Goal: Task Accomplishment & Management: Manage account settings

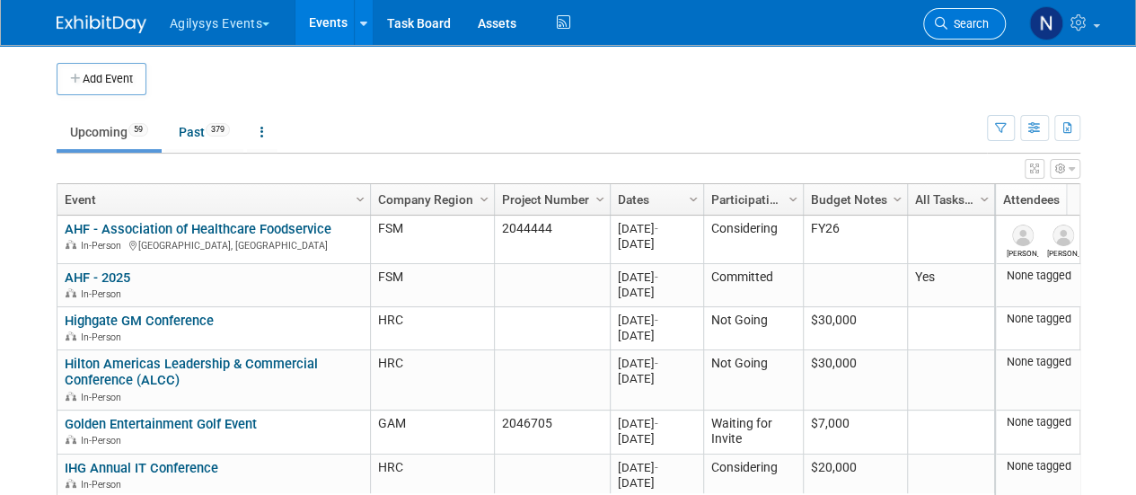
click at [960, 18] on span "Search" at bounding box center [968, 23] width 41 height 13
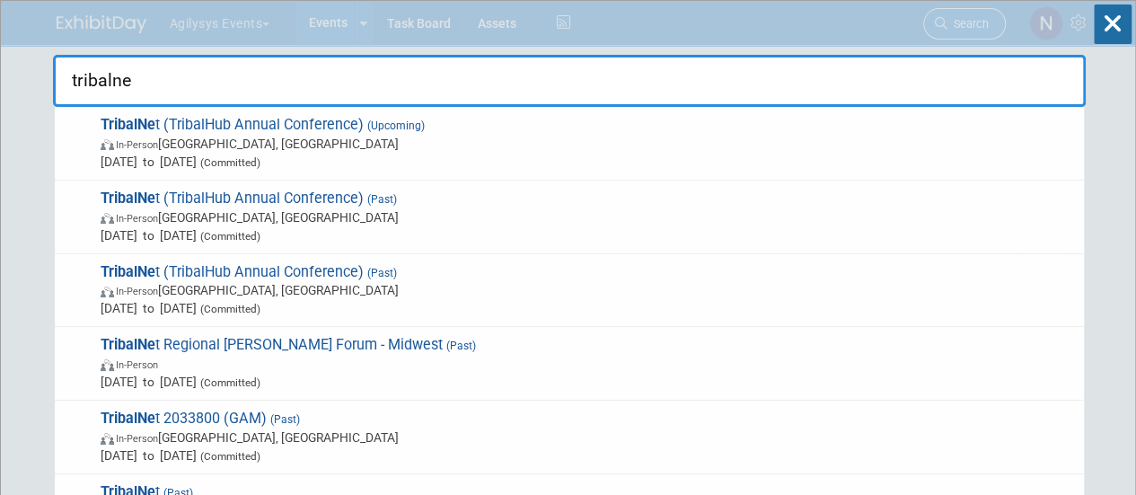
type input "tribalnet"
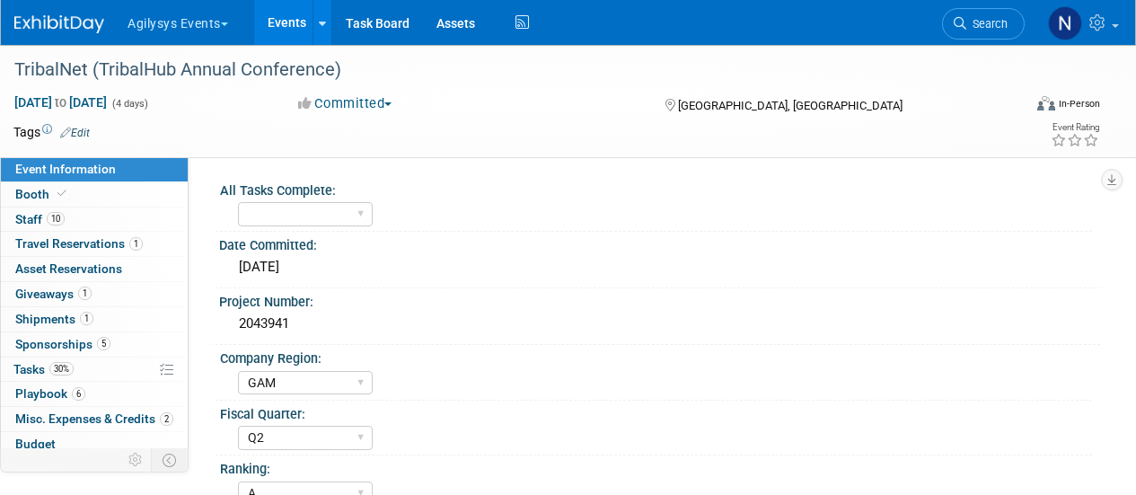
select select "GAM"
select select "Q2"
select select "A"
select select "Yes"
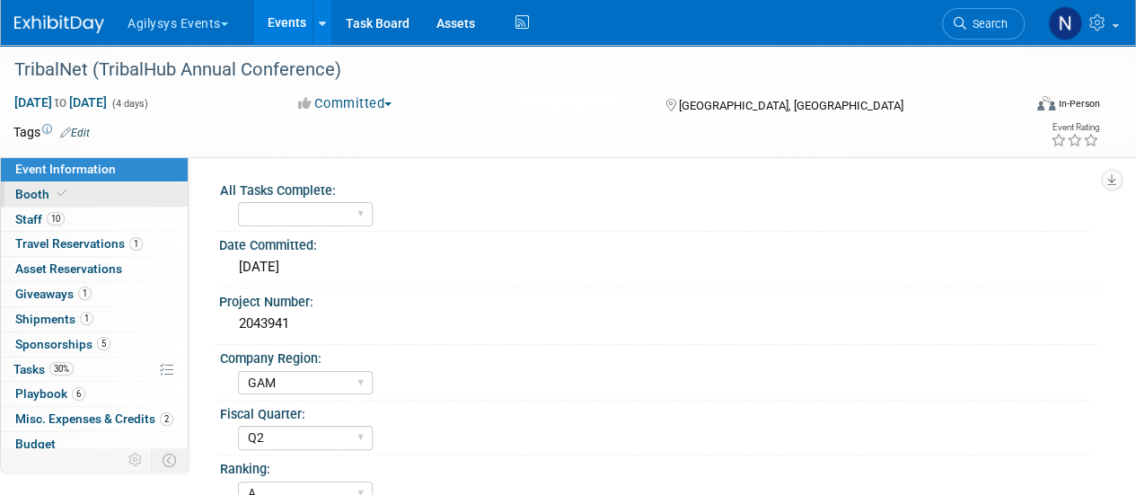
click at [70, 201] on link "Booth" at bounding box center [94, 194] width 187 height 24
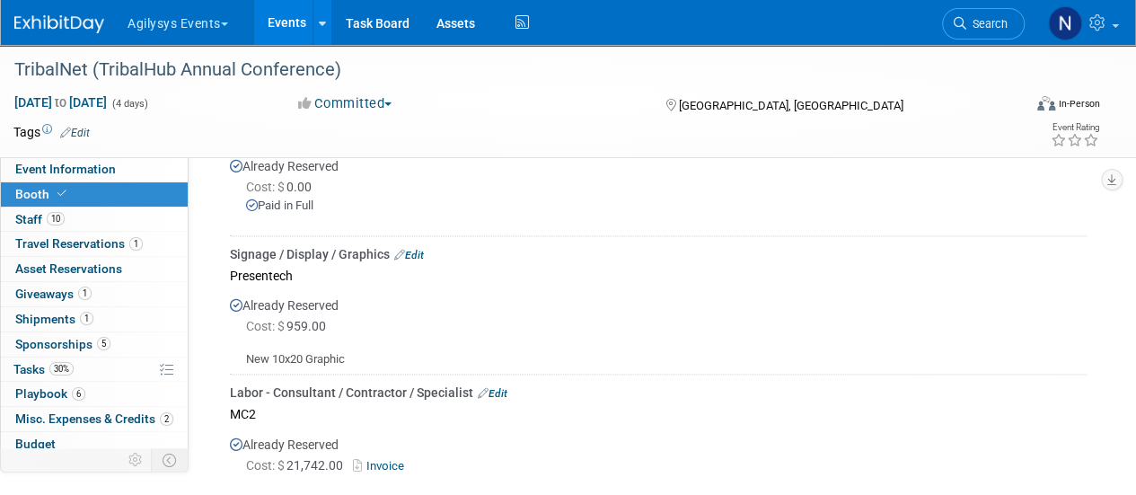
scroll to position [1269, 0]
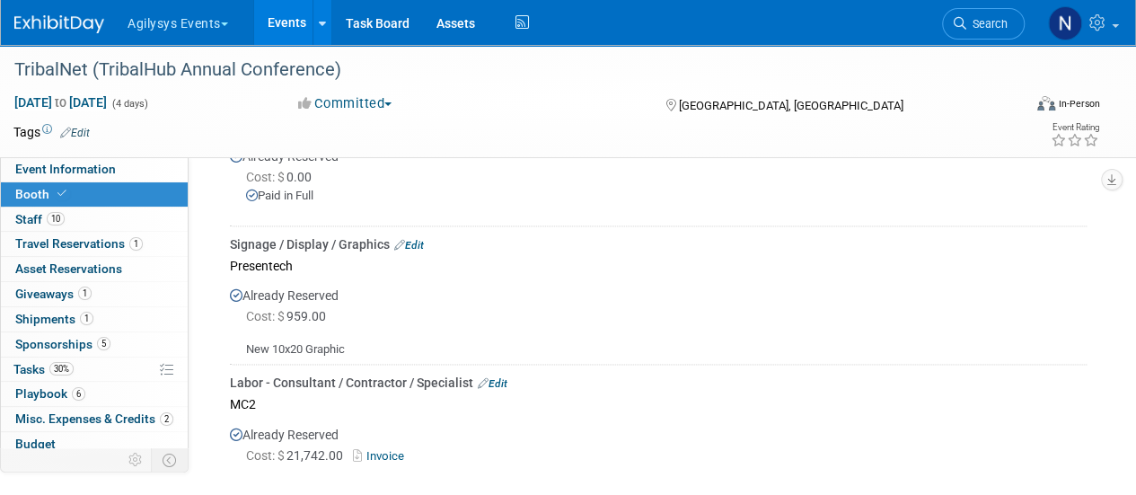
click at [422, 252] on link "Edit" at bounding box center [409, 245] width 30 height 13
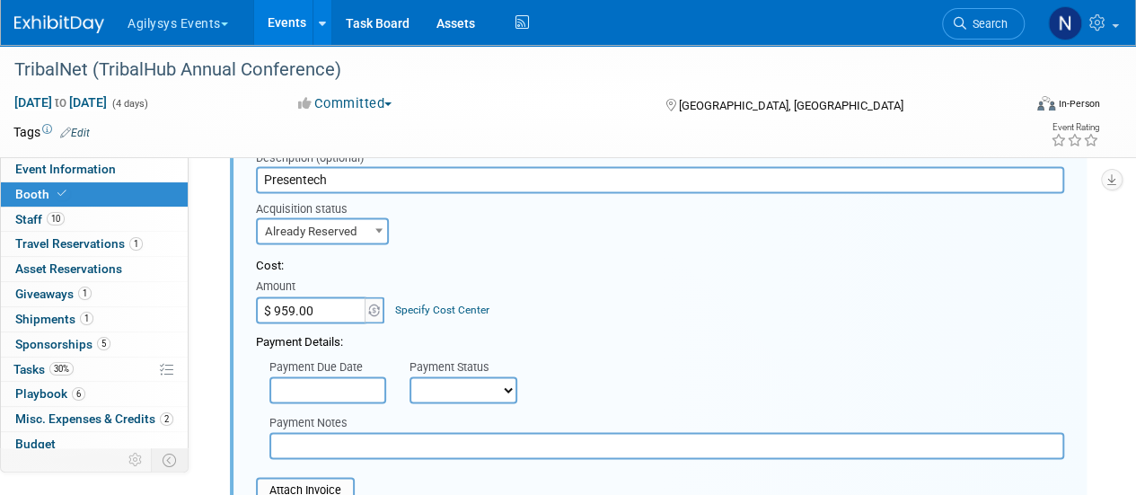
scroll to position [1412, 0]
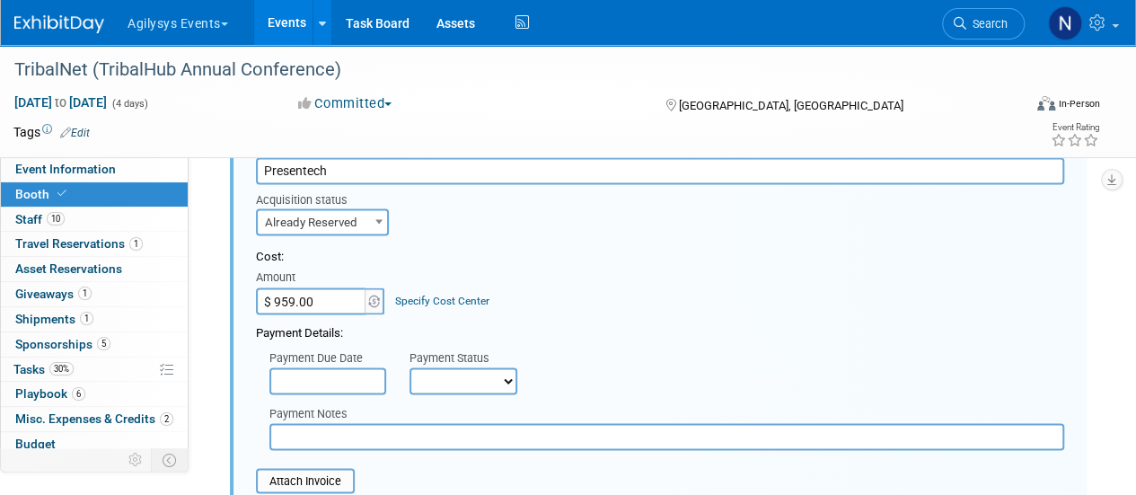
click at [325, 314] on input "$ 959.00" at bounding box center [312, 300] width 112 height 27
type input "$ 987.50"
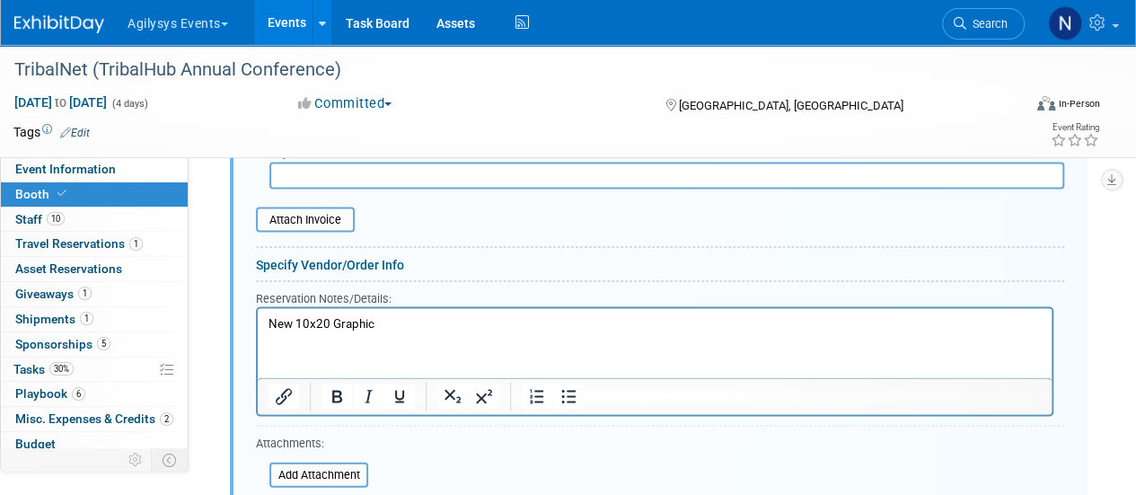
scroll to position [1682, 0]
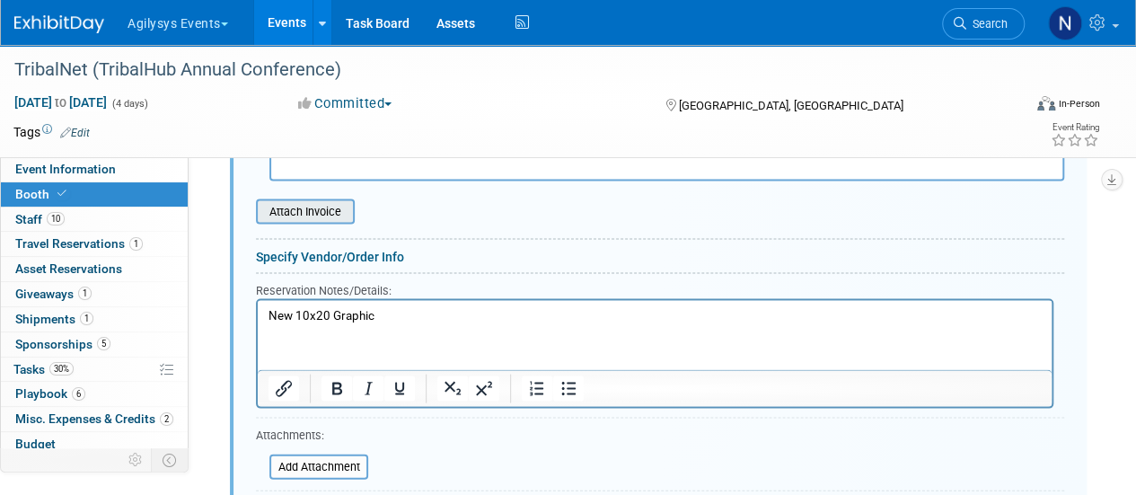
click at [293, 219] on input "file" at bounding box center [246, 211] width 214 height 22
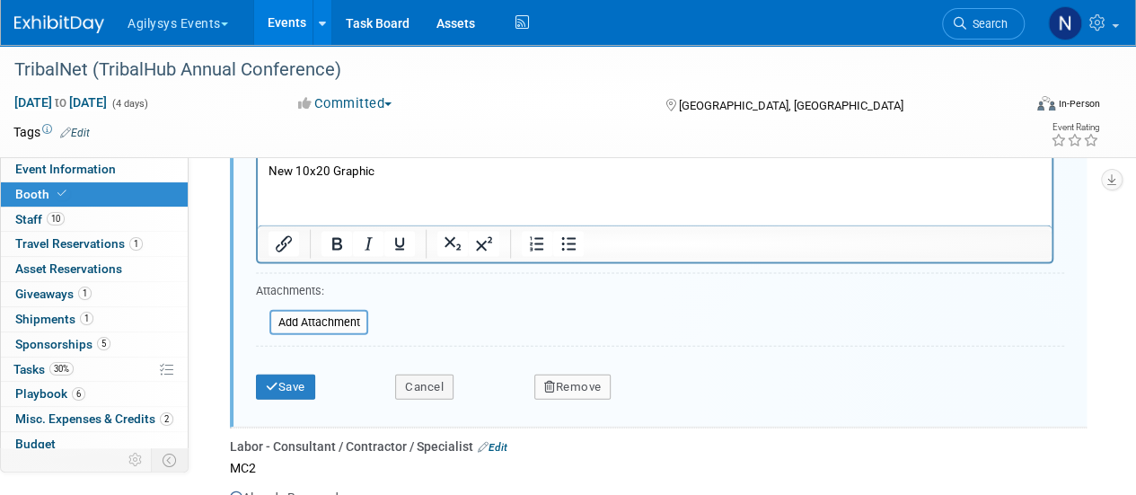
scroll to position [1840, 0]
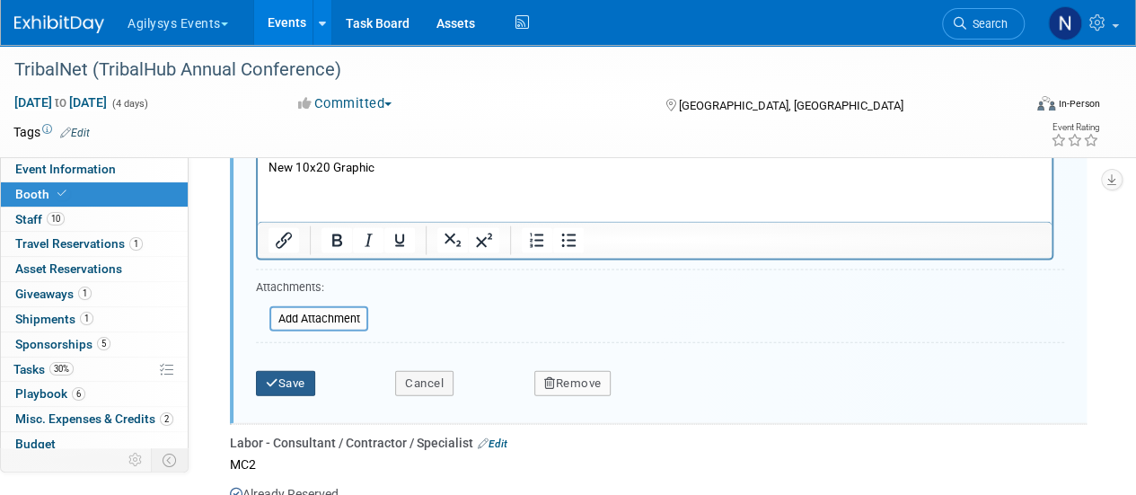
click at [287, 396] on button "Save" at bounding box center [285, 383] width 59 height 25
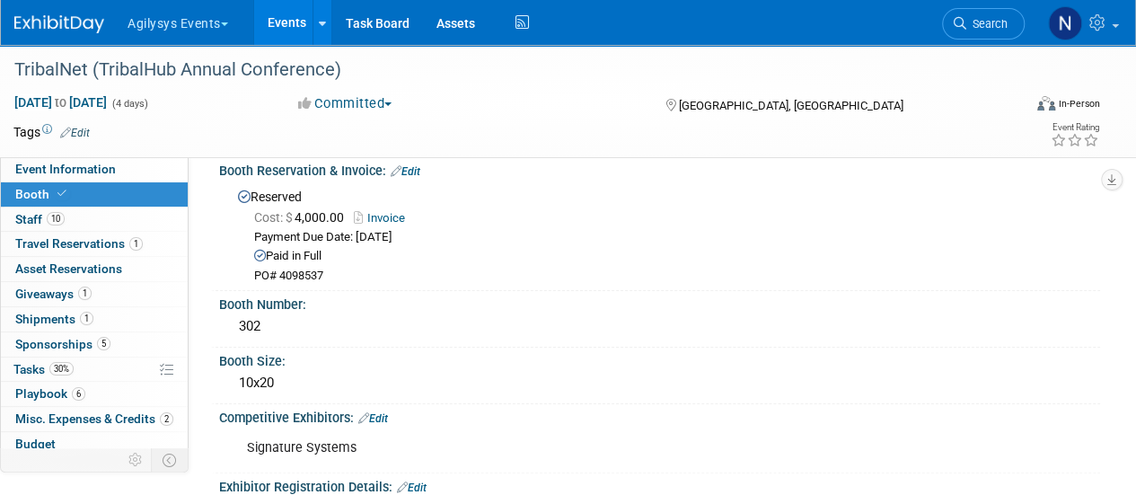
scroll to position [0, 0]
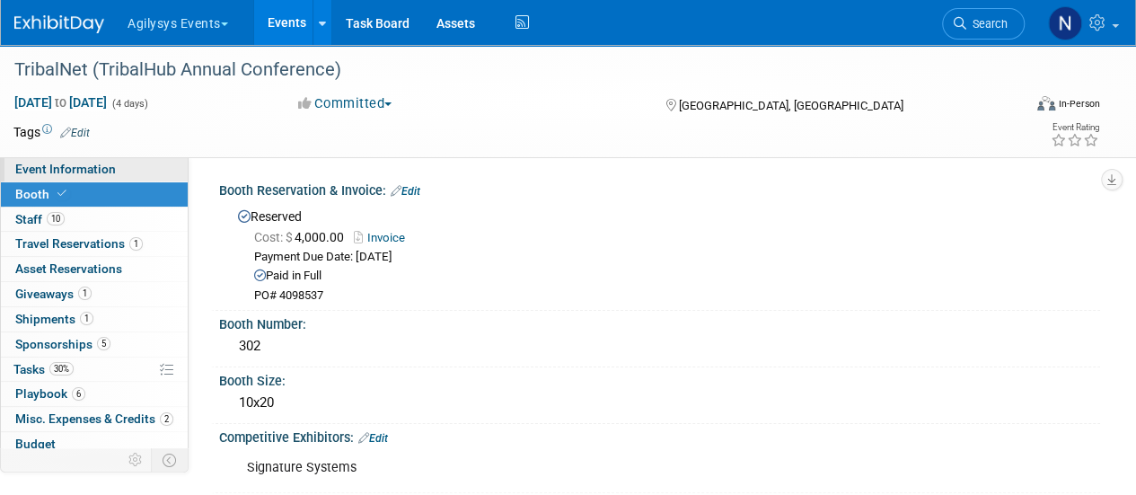
click at [151, 164] on link "Event Information" at bounding box center [94, 169] width 187 height 24
select select "GAM"
select select "Q2"
select select "A"
select select "Yes"
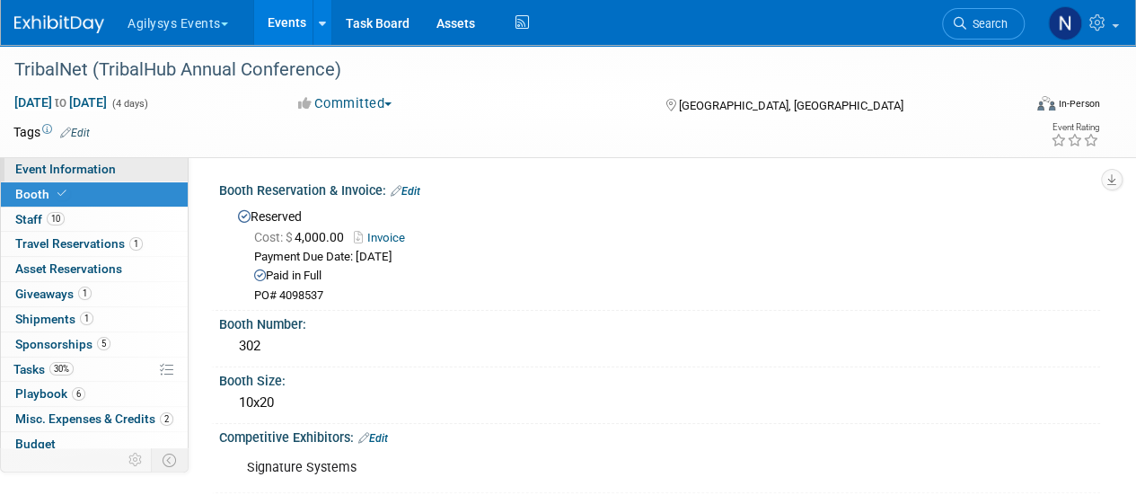
select select "Yes"
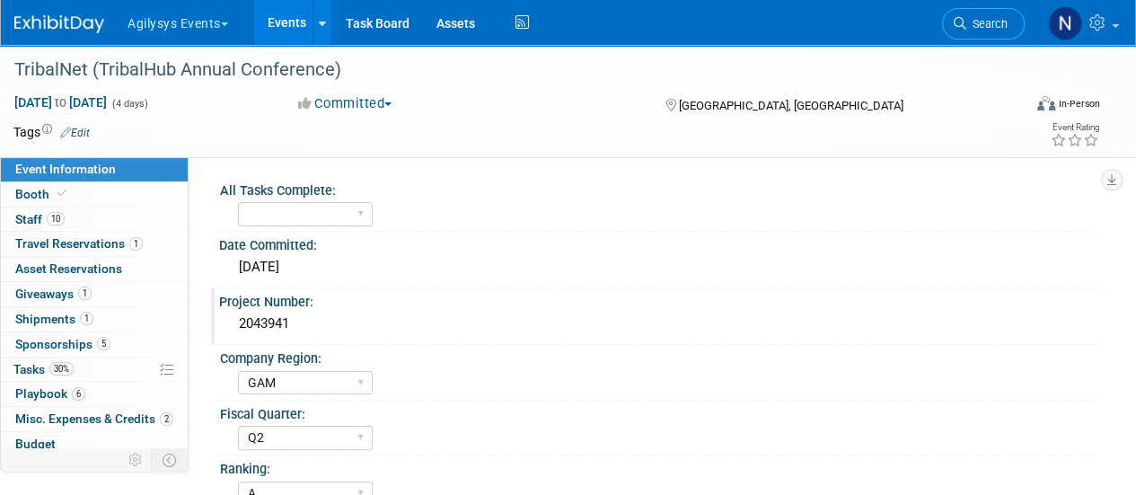
click at [278, 322] on div "2043941" at bounding box center [660, 324] width 854 height 28
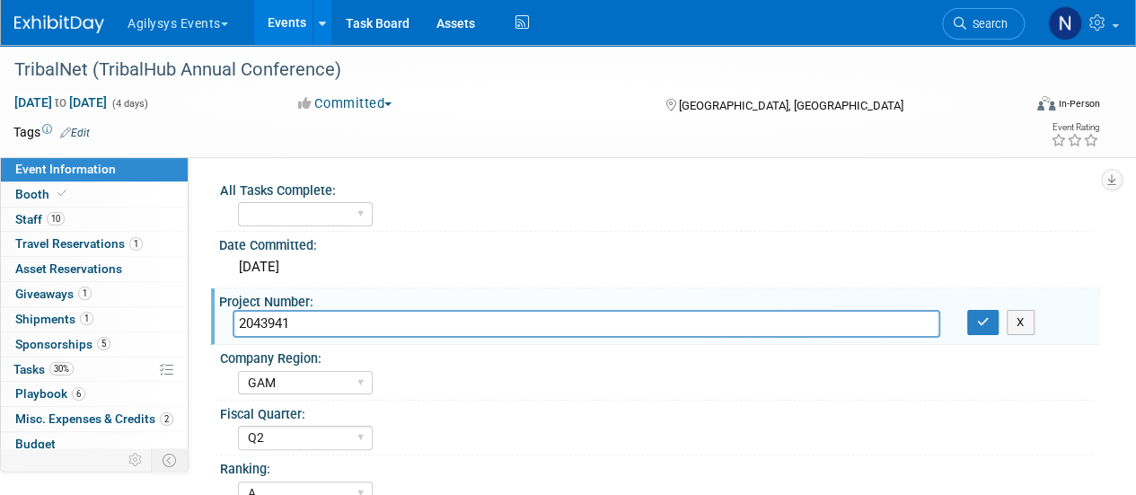
click at [278, 322] on input "2043941" at bounding box center [587, 324] width 708 height 28
click at [984, 13] on link "Search" at bounding box center [983, 23] width 83 height 31
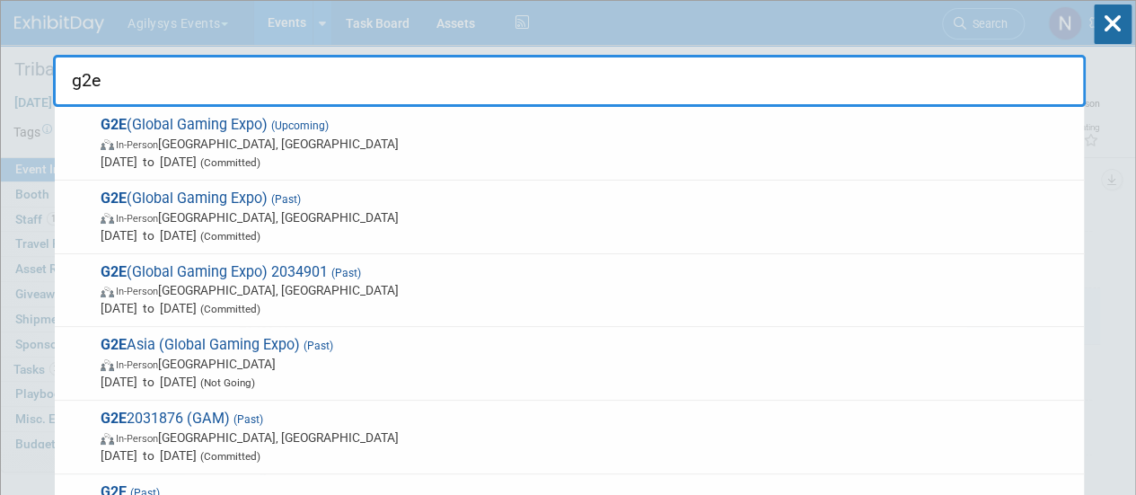
type input "g2e"
click at [498, 107] on div "G2E (Global Gaming Expo) (Upcoming) In-Person Las Vegas, NV Oct 6, 2025 to Oct …" at bounding box center [569, 144] width 1029 height 74
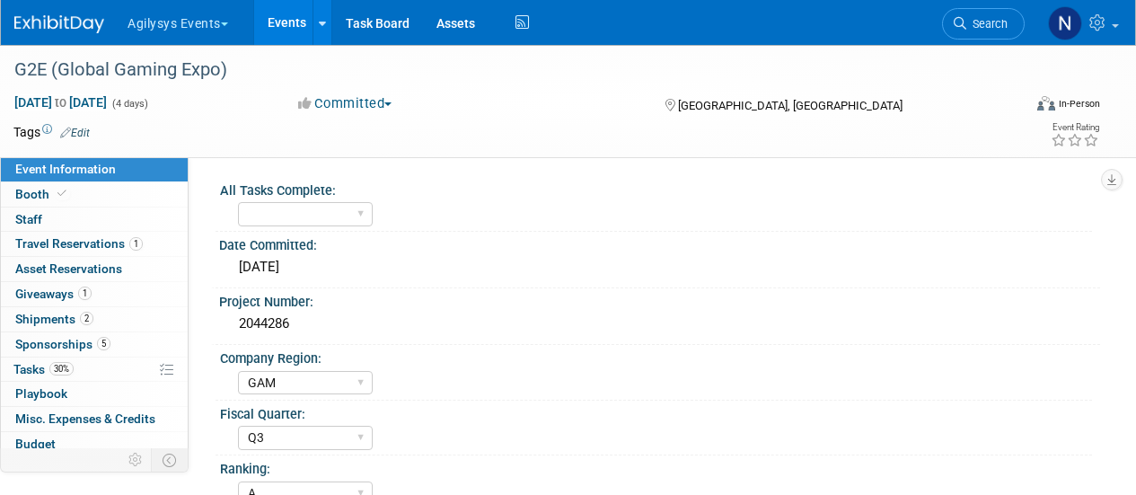
select select "GAM"
select select "Q3"
select select "A"
select select "Yes"
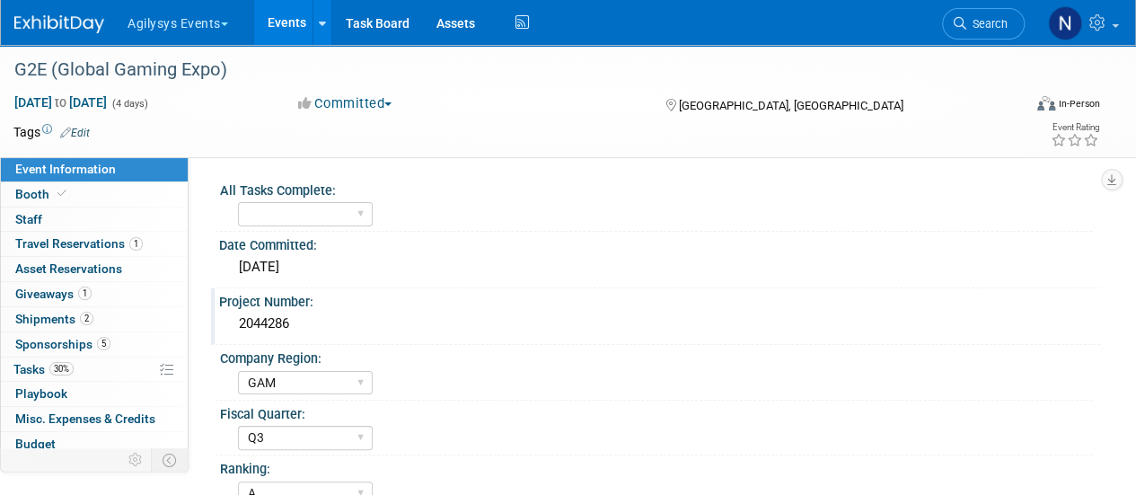
click at [277, 324] on div "2044286" at bounding box center [660, 324] width 854 height 28
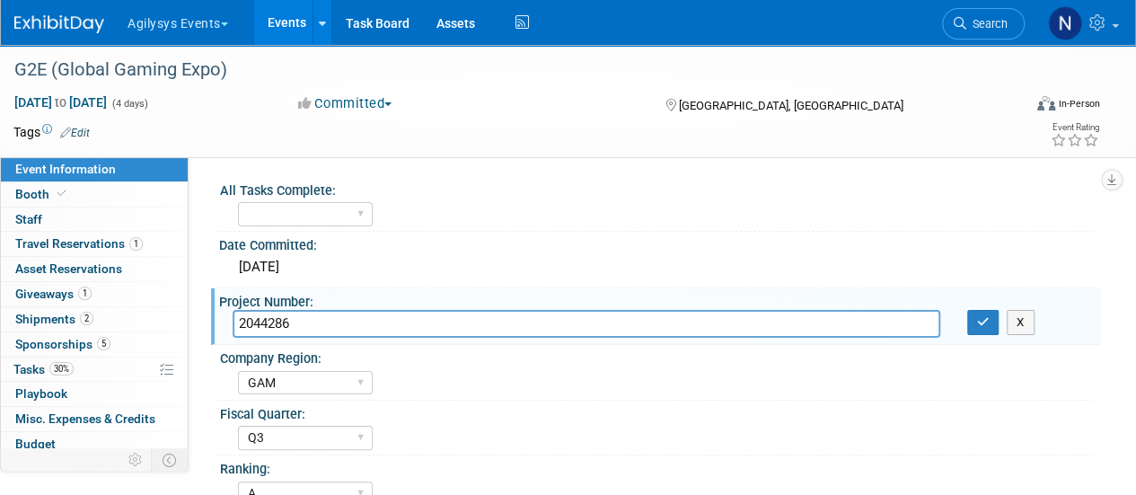
click at [277, 324] on input "2044286" at bounding box center [587, 324] width 708 height 28
click at [967, 22] on span "Search" at bounding box center [987, 23] width 41 height 13
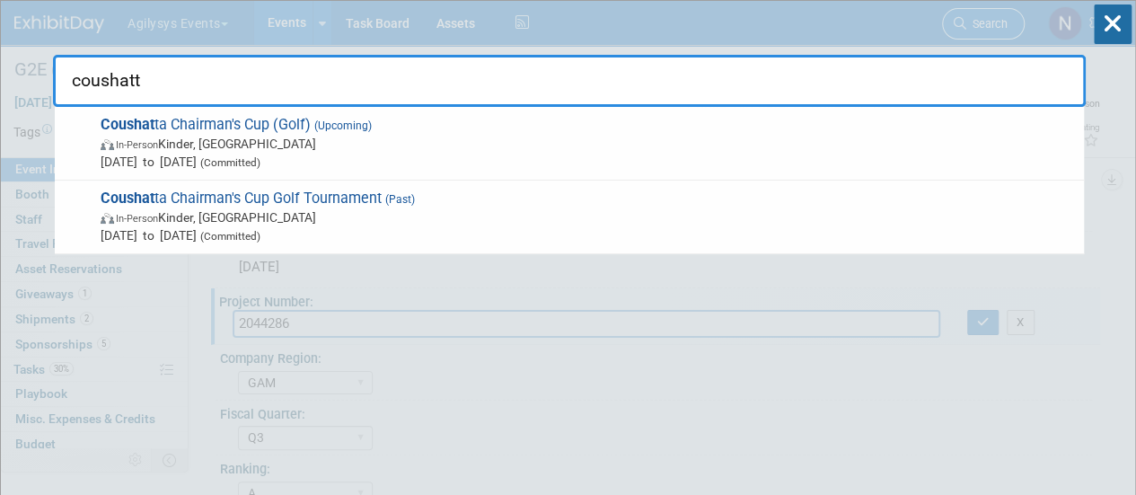
type input "coushatta"
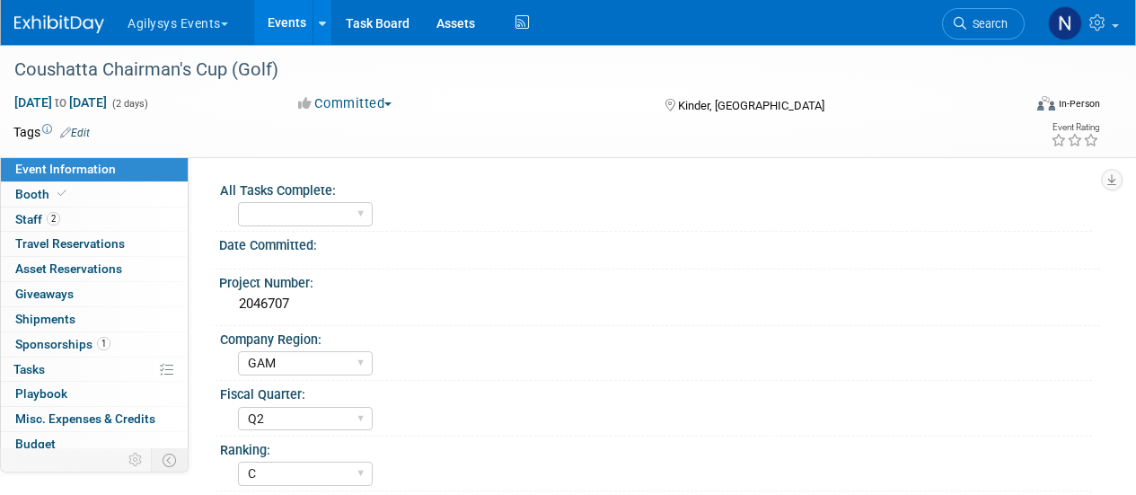
select select "GAM"
select select "Q2"
select select "C"
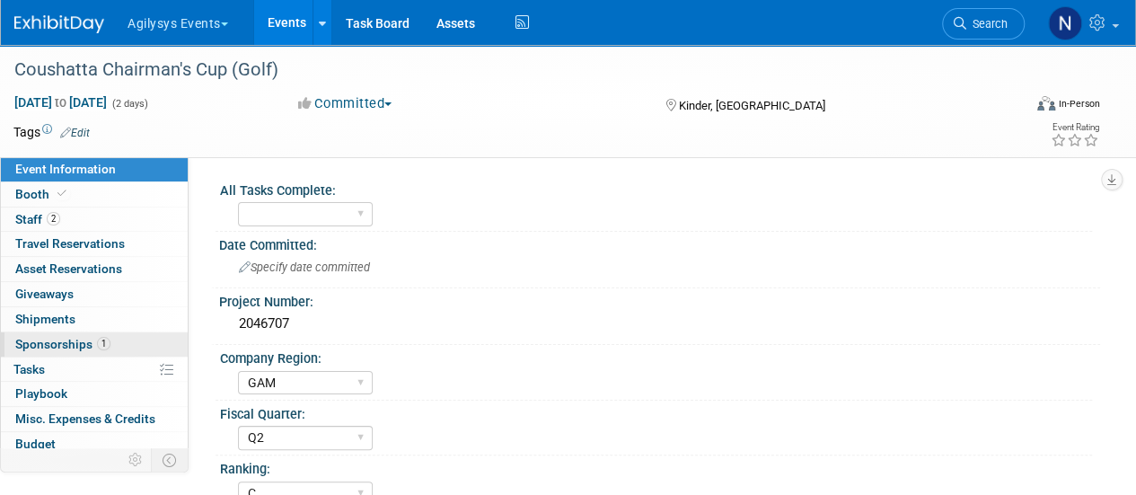
click at [131, 342] on link "1 Sponsorships 1" at bounding box center [94, 344] width 187 height 24
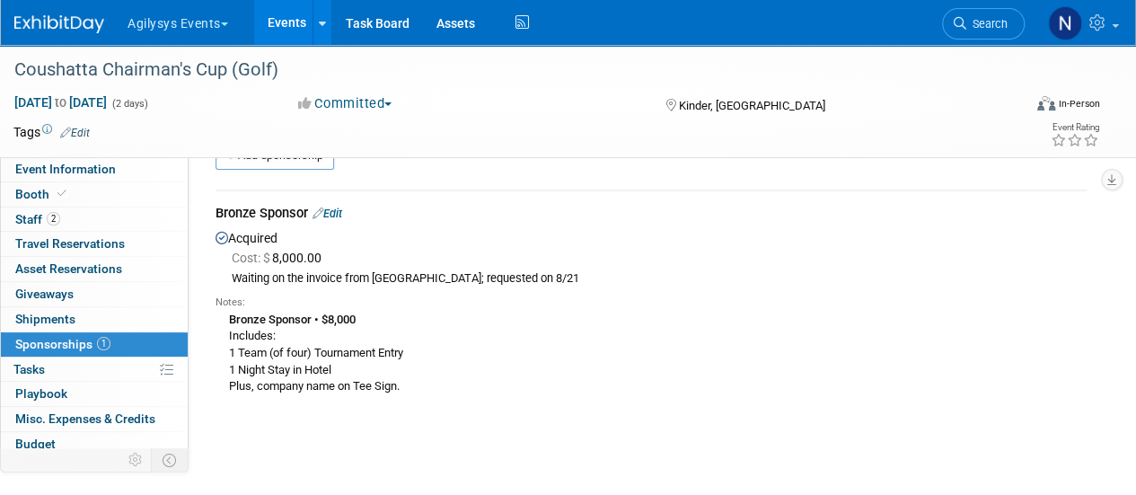
scroll to position [41, 0]
click at [342, 211] on link "Edit" at bounding box center [328, 212] width 30 height 13
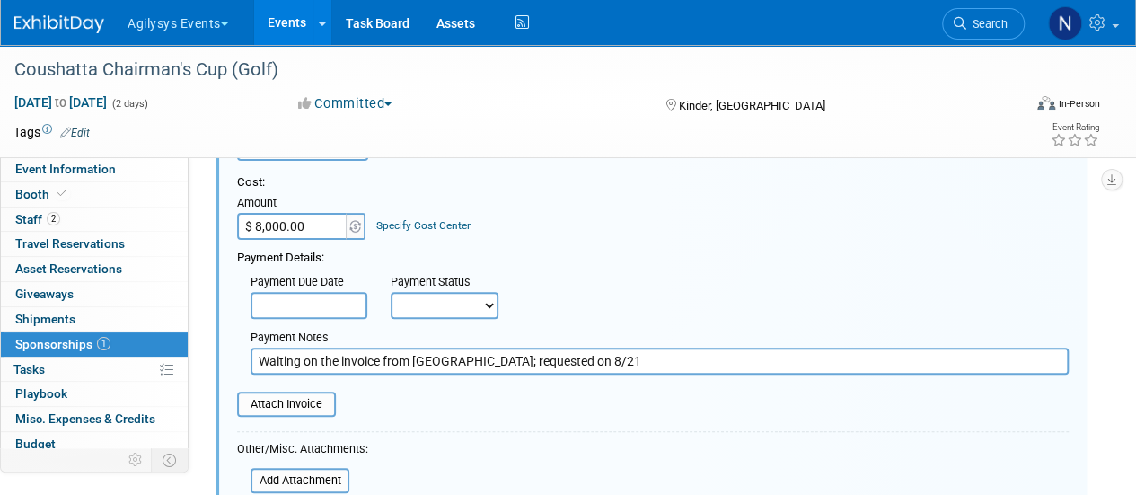
scroll to position [188, 0]
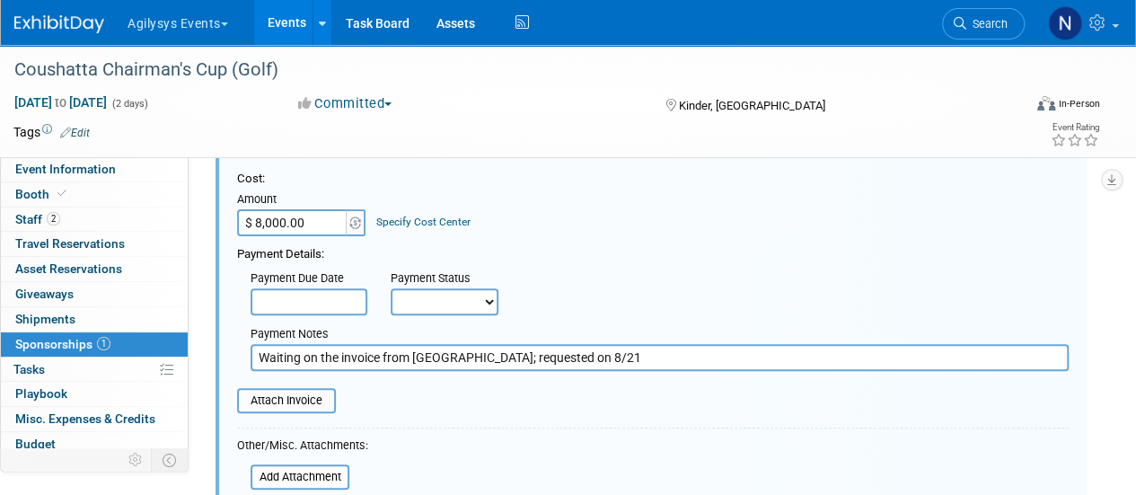
drag, startPoint x: 537, startPoint y: 366, endPoint x: 43, endPoint y: 340, distance: 494.7
click at [43, 340] on div "Event Information Event Info Booth Booth 2 Staff 2 Staff 0 Travel Reservations …" at bounding box center [568, 305] width 1136 height 896
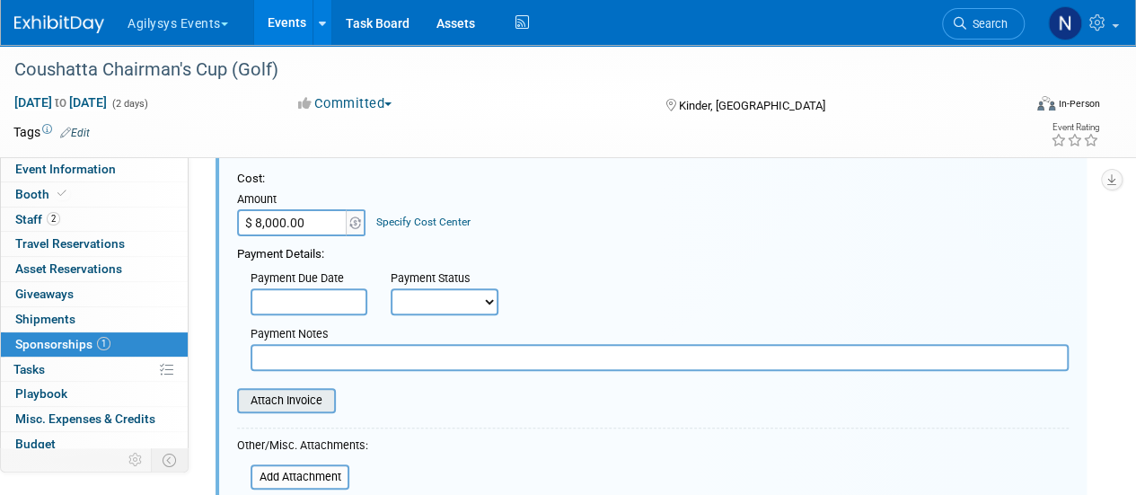
click at [269, 395] on input "file" at bounding box center [227, 401] width 214 height 22
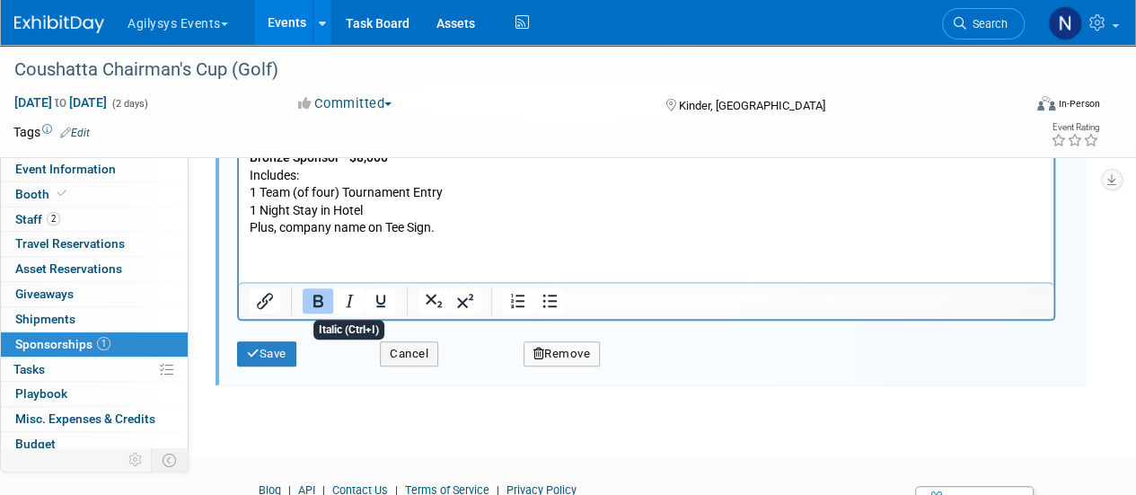
scroll to position [594, 0]
click at [283, 357] on button "Save" at bounding box center [266, 352] width 59 height 25
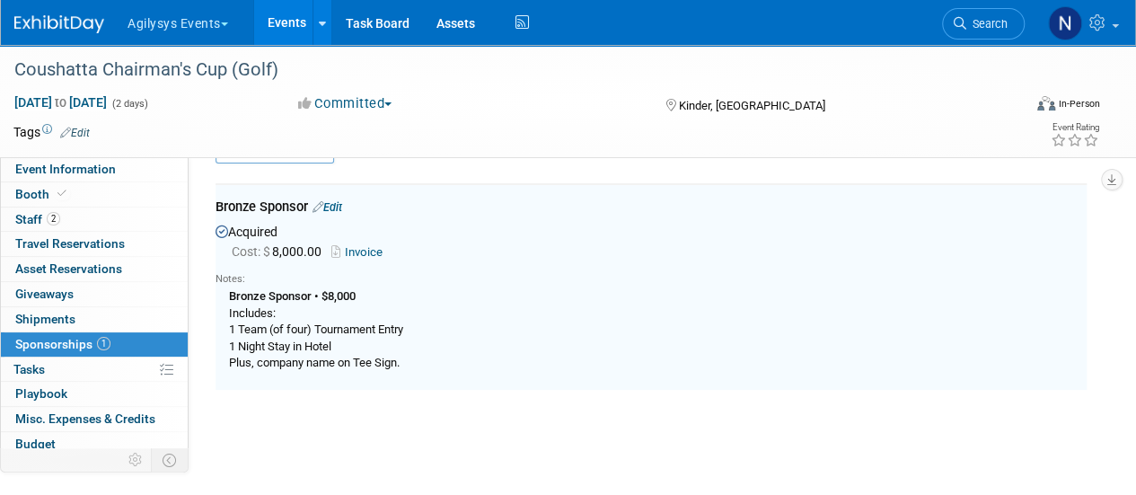
scroll to position [26, 0]
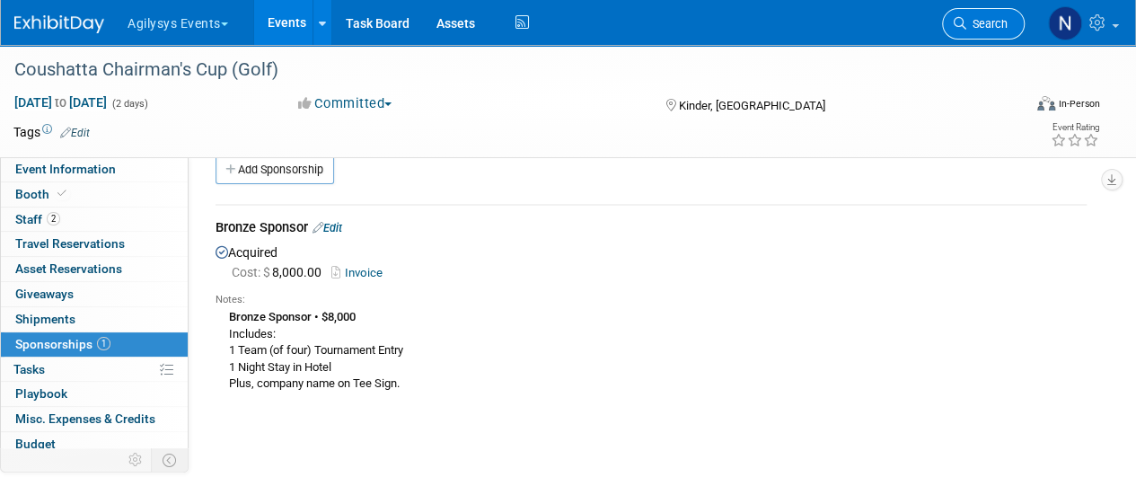
click at [997, 22] on span "Search" at bounding box center [987, 23] width 41 height 13
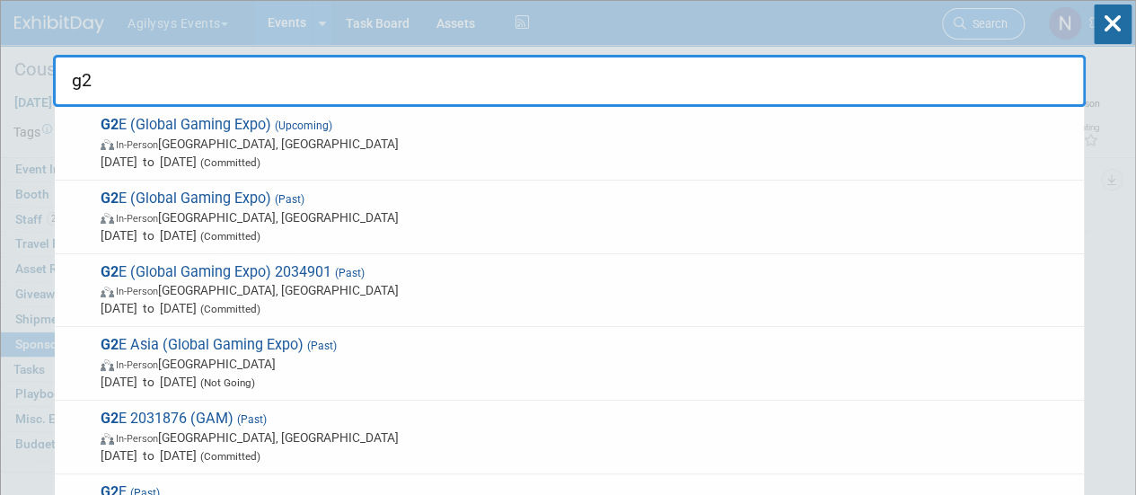
type input "g2e"
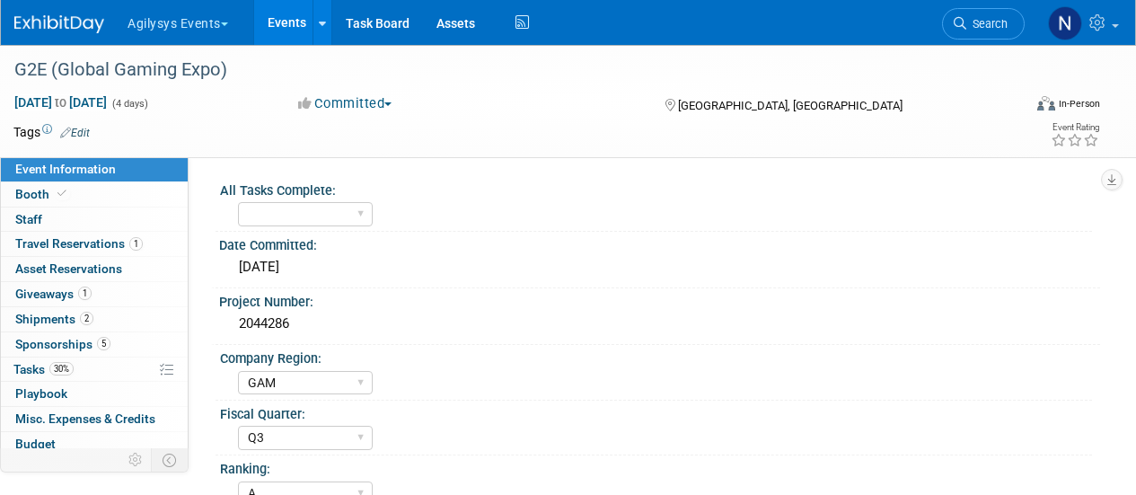
select select "GAM"
select select "Q3"
select select "A"
select select "Yes"
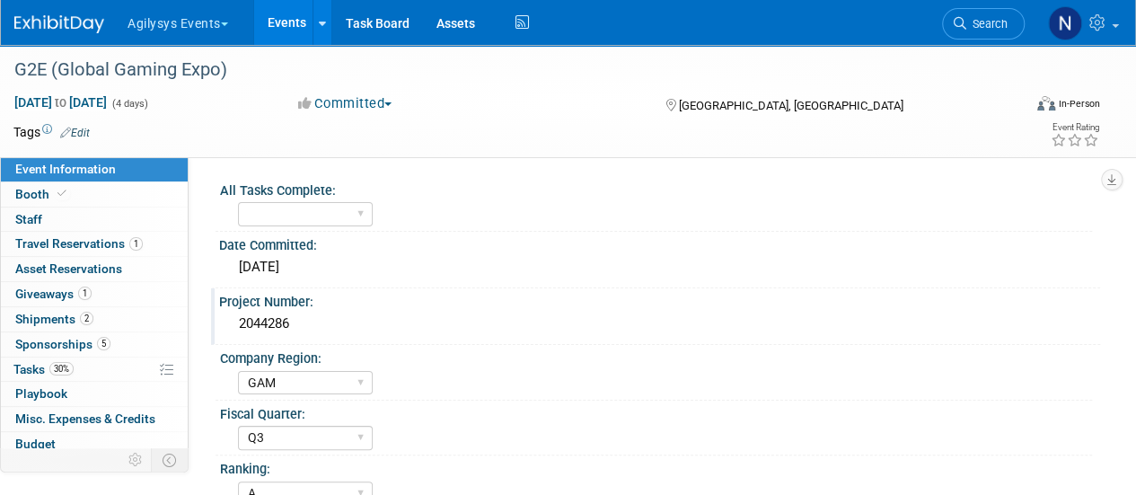
click at [275, 315] on div "2044286" at bounding box center [660, 324] width 854 height 28
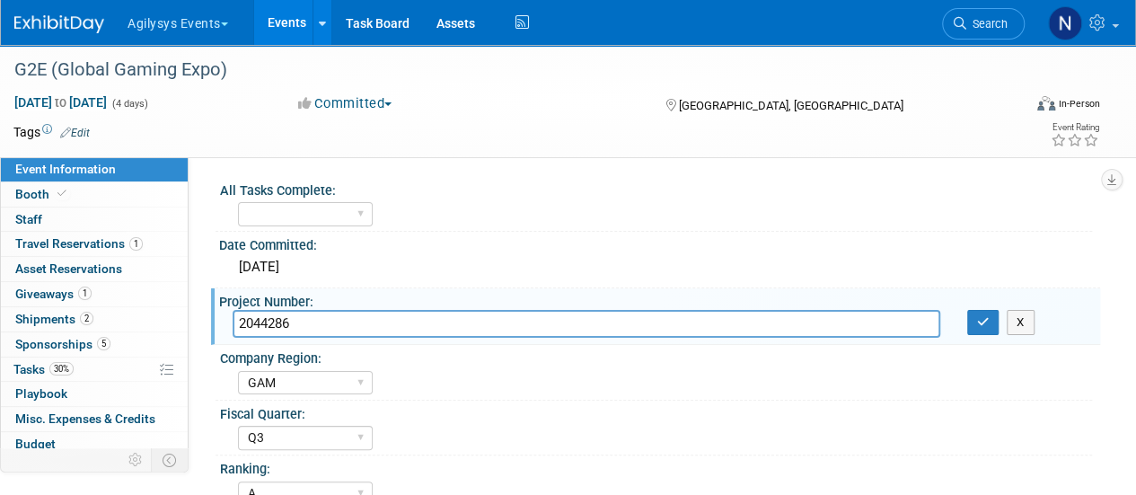
click at [275, 315] on input "2044286" at bounding box center [587, 324] width 708 height 28
click at [1002, 33] on link "Search" at bounding box center [983, 23] width 83 height 31
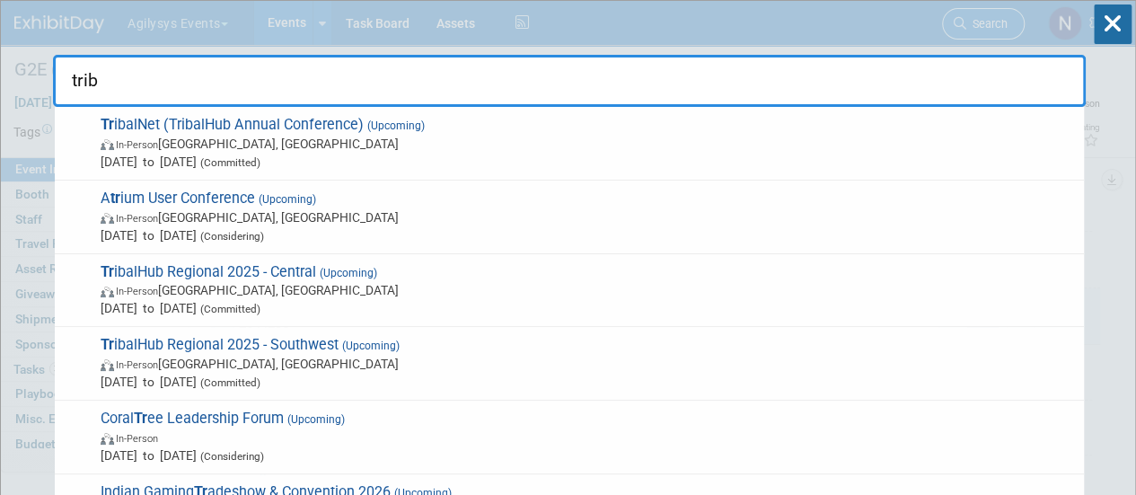
type input "triba"
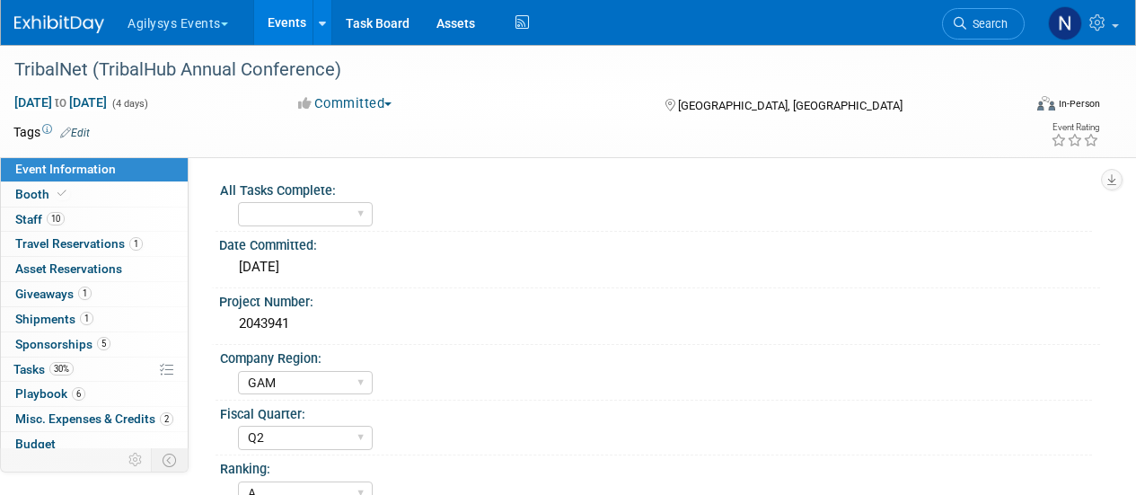
select select "GAM"
select select "Q2"
select select "A"
select select "Yes"
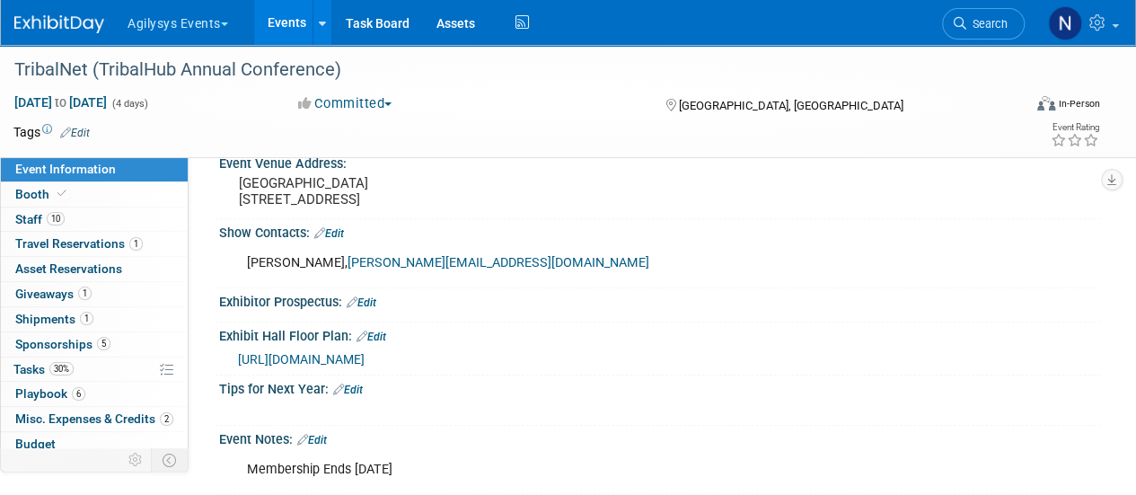
scroll to position [921, 0]
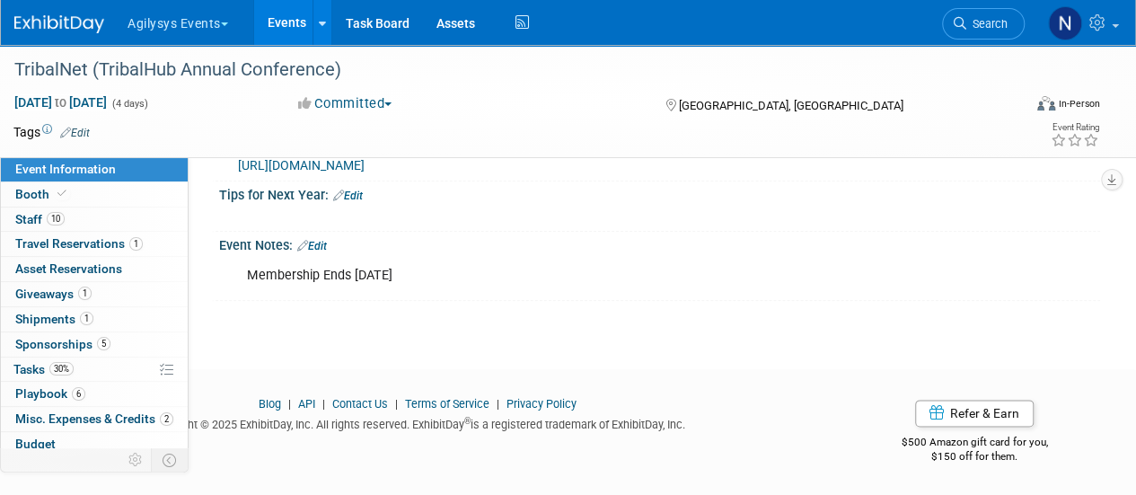
click at [320, 236] on div "Event Notes: Edit" at bounding box center [659, 243] width 881 height 23
click at [324, 249] on link "Edit" at bounding box center [312, 246] width 30 height 13
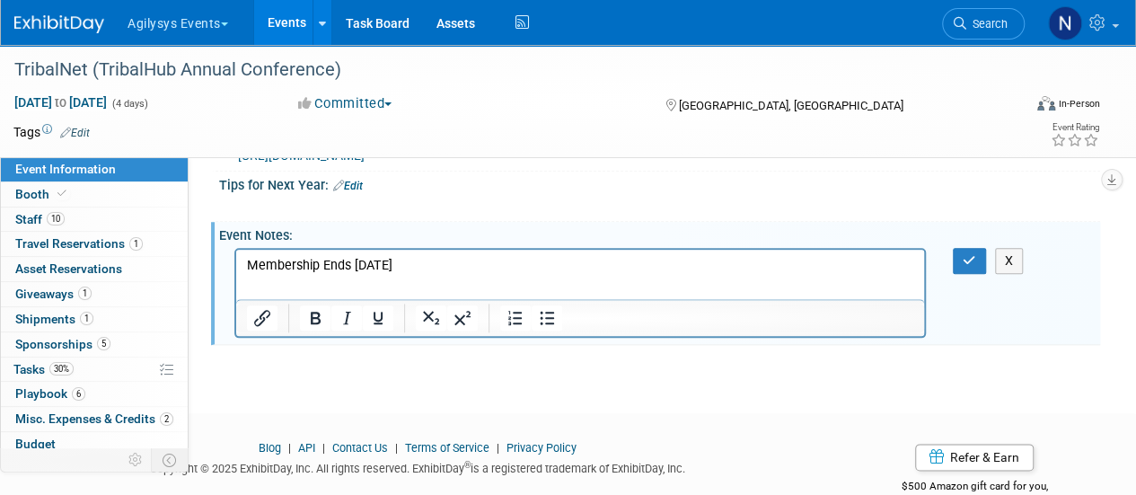
scroll to position [0, 0]
click at [481, 269] on p "Membership Ends 12.18.25" at bounding box center [580, 265] width 667 height 18
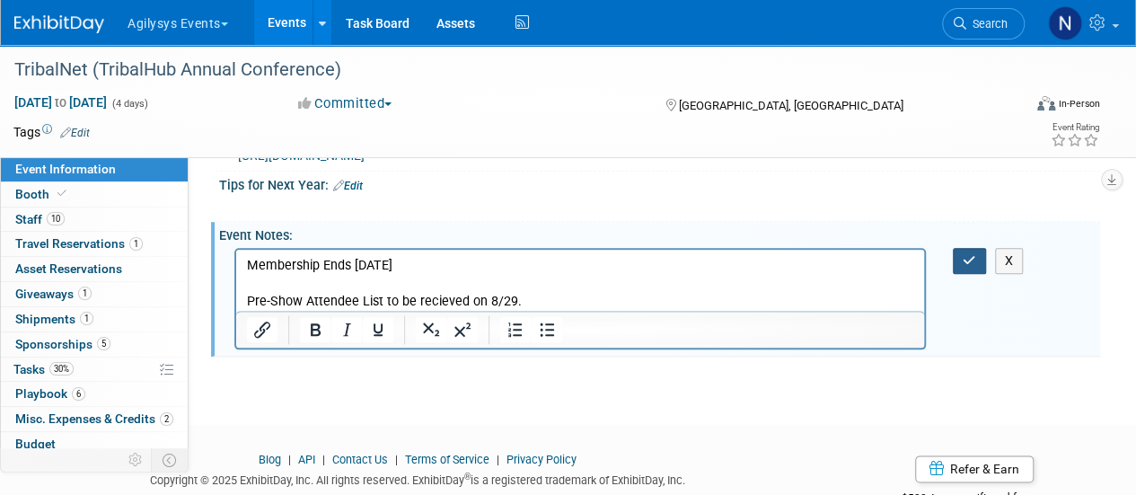
click at [967, 267] on icon "button" at bounding box center [969, 260] width 13 height 13
